Goal: Navigation & Orientation: Find specific page/section

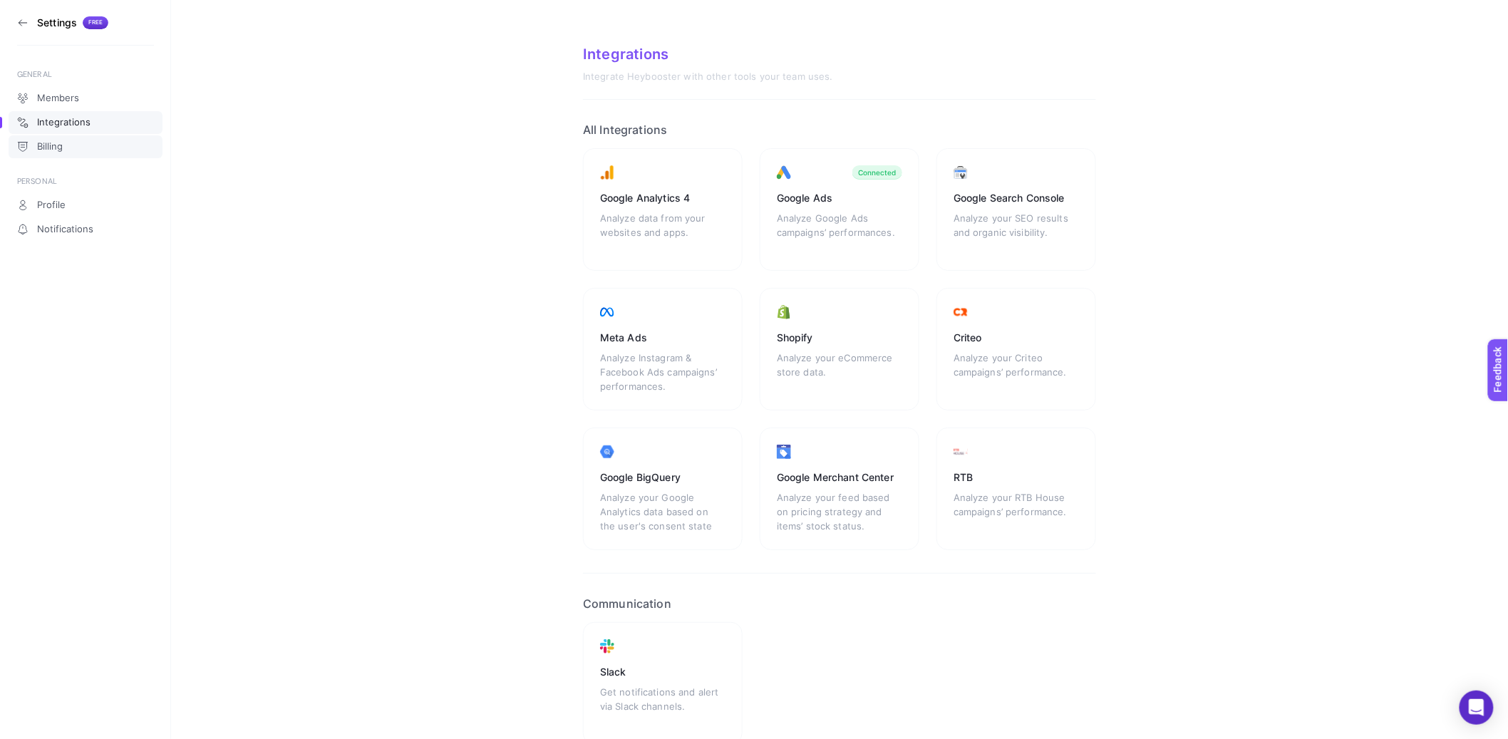
click at [51, 140] on link "Billing" at bounding box center [86, 146] width 154 height 23
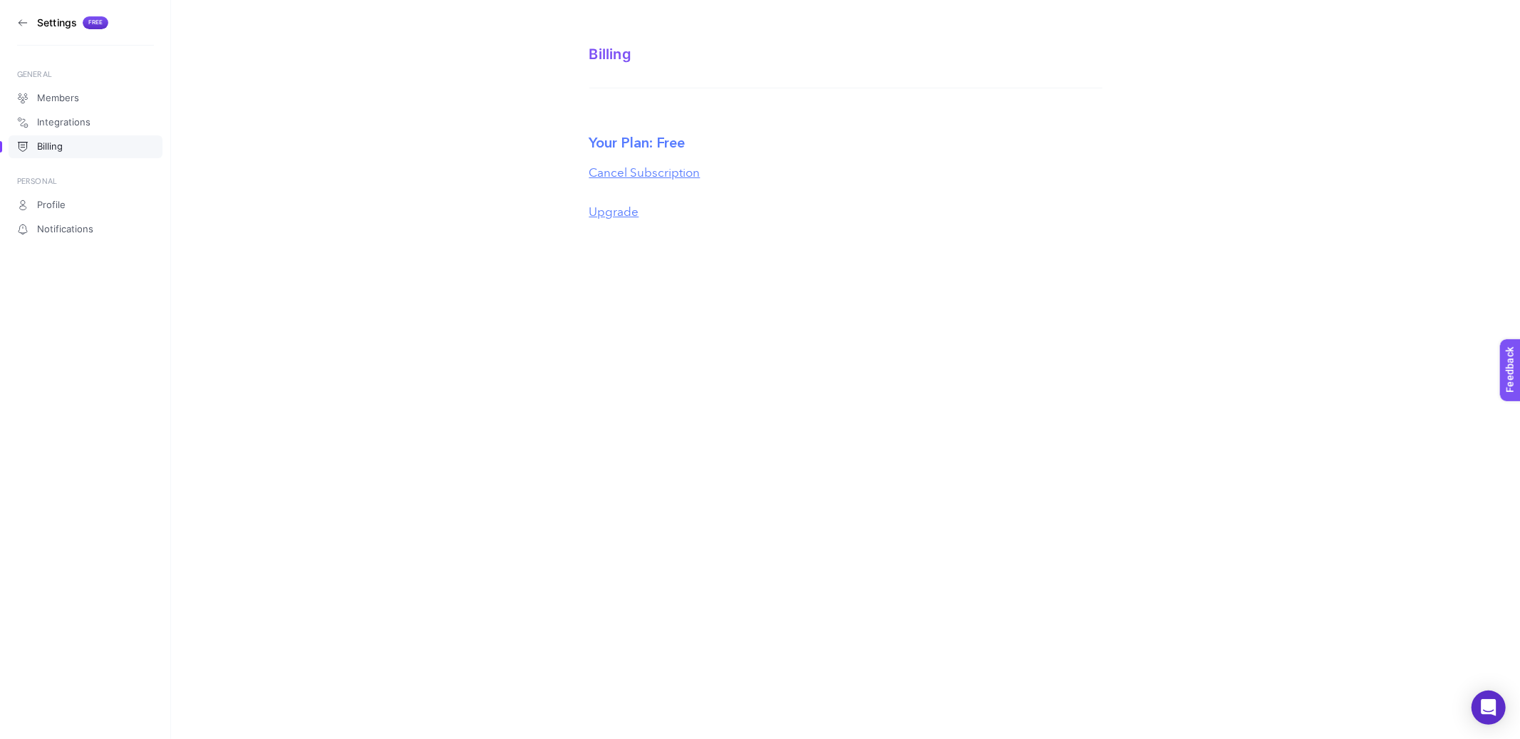
click at [624, 212] on button "Upgrade" at bounding box center [614, 212] width 50 height 19
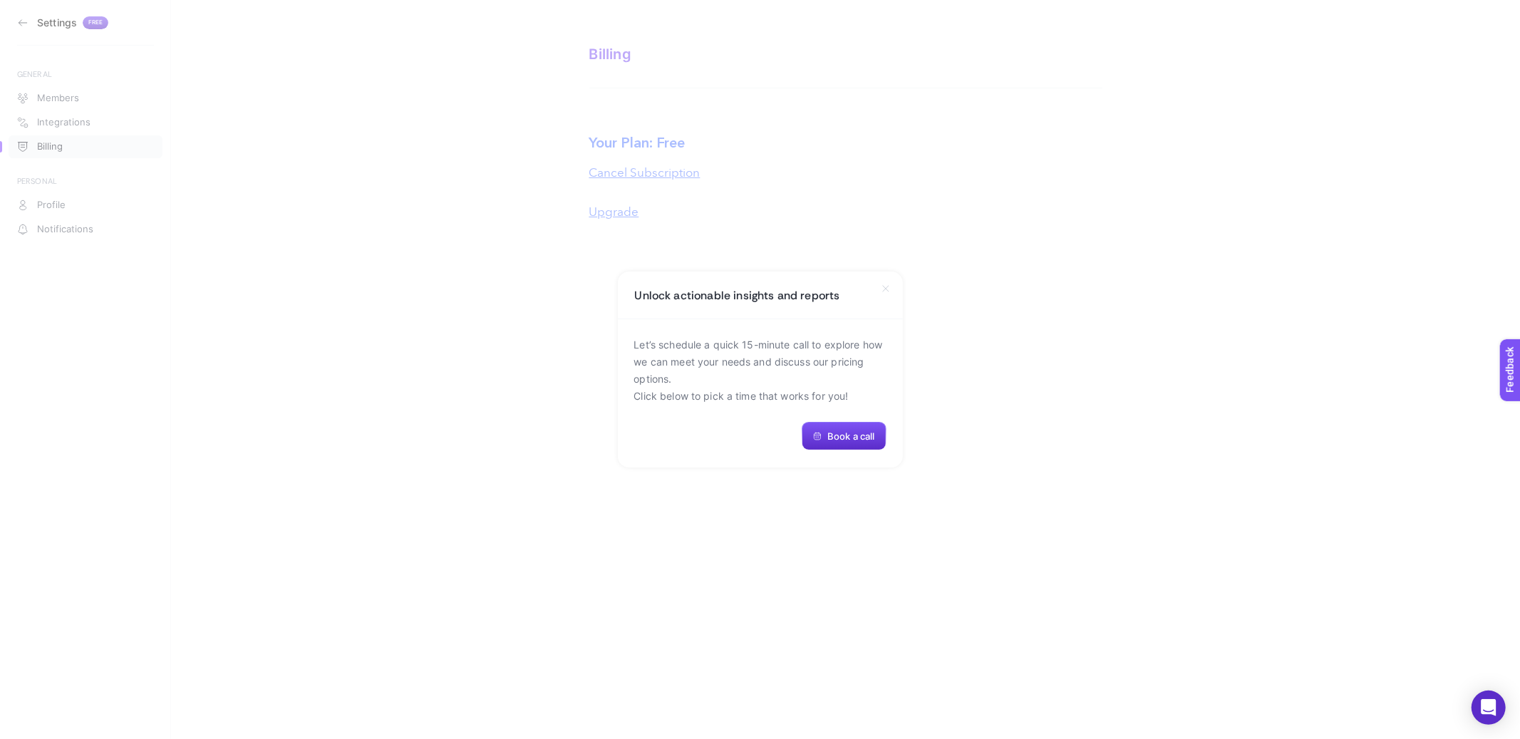
click at [881, 291] on icon at bounding box center [885, 288] width 11 height 11
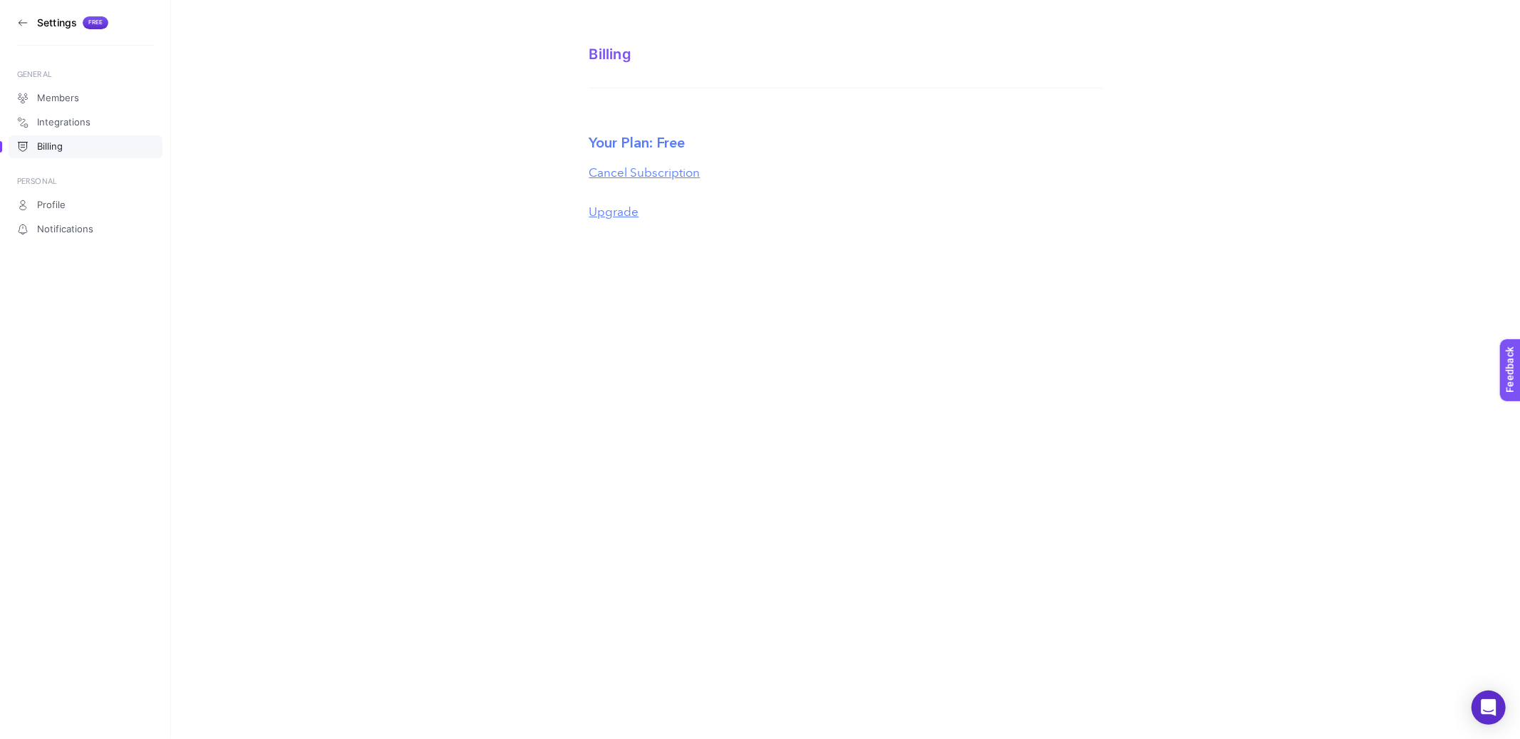
click at [30, 25] on section "Settings Free" at bounding box center [85, 23] width 137 height 46
click at [68, 103] on span "Members" at bounding box center [58, 98] width 42 height 11
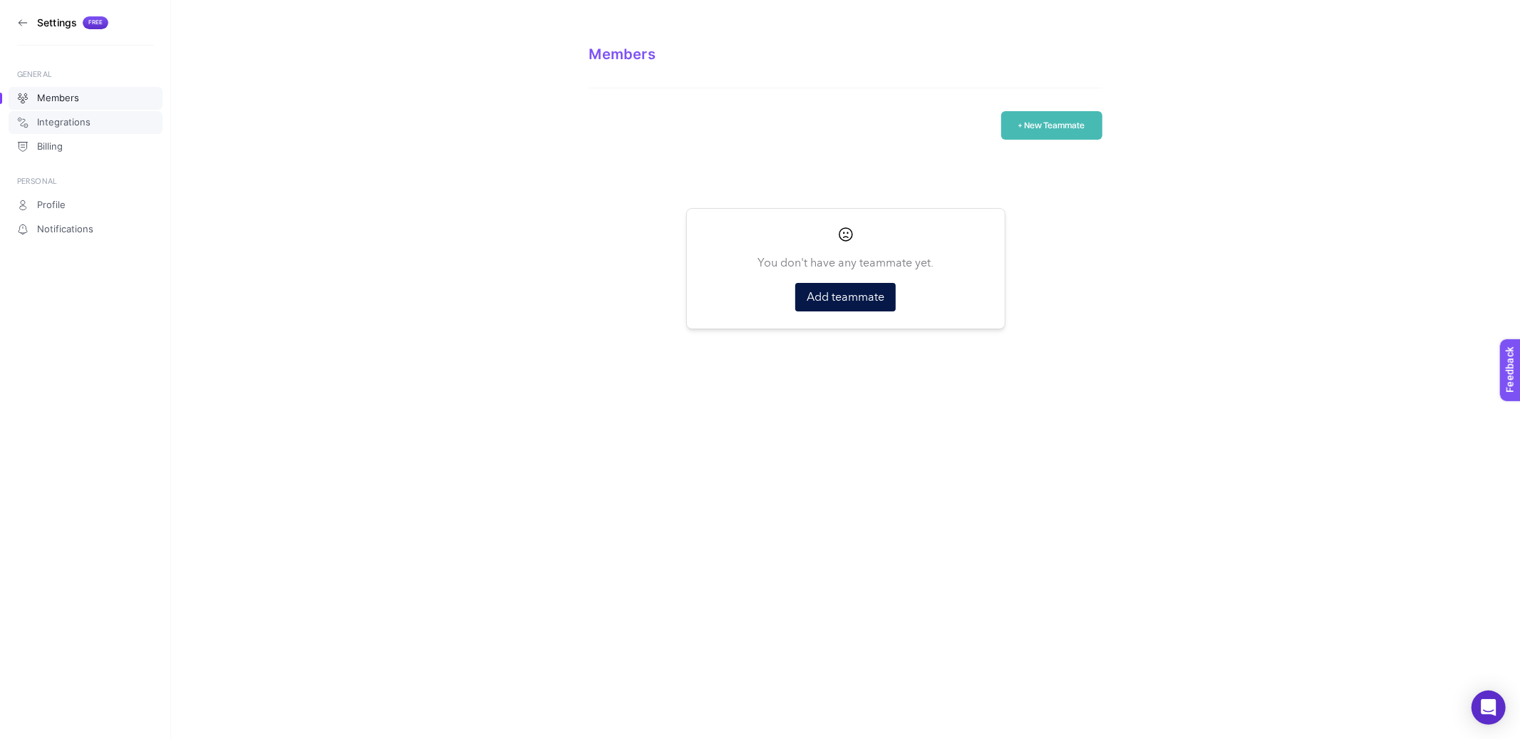
click at [67, 133] on link "Integrations" at bounding box center [86, 122] width 154 height 23
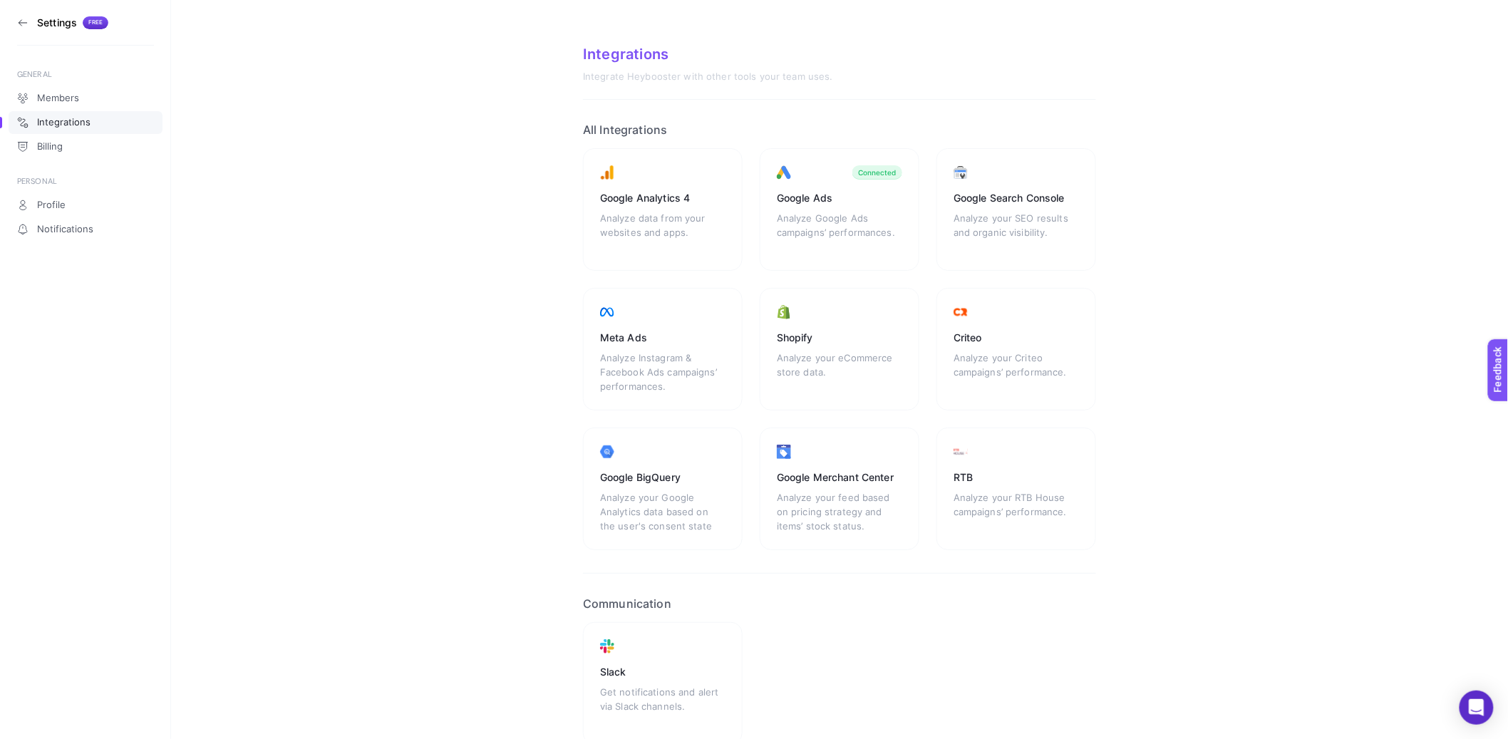
click at [25, 24] on icon at bounding box center [22, 22] width 11 height 11
